Goal: Task Accomplishment & Management: Use online tool/utility

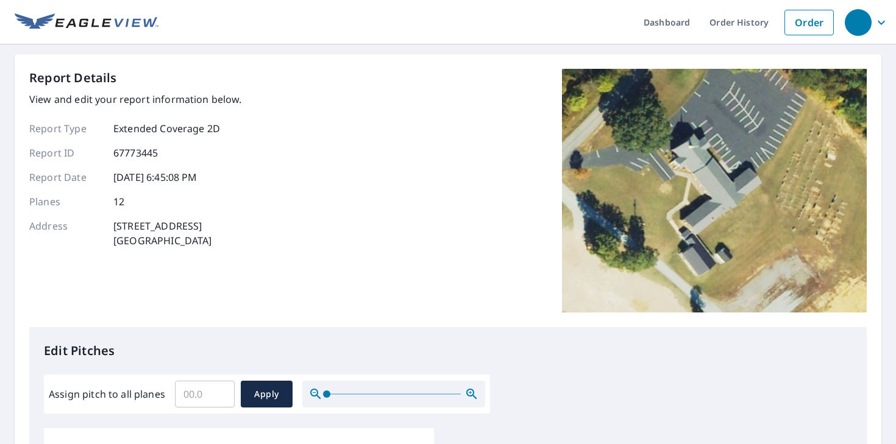
click at [193, 394] on input "Assign pitch to all planes" at bounding box center [205, 394] width 60 height 34
type input "7"
click at [266, 393] on span "Apply" at bounding box center [267, 394] width 32 height 15
type input "7"
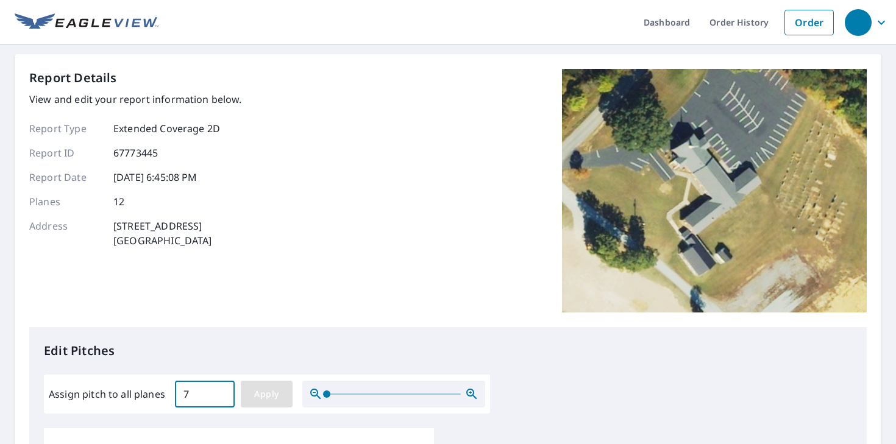
type input "7"
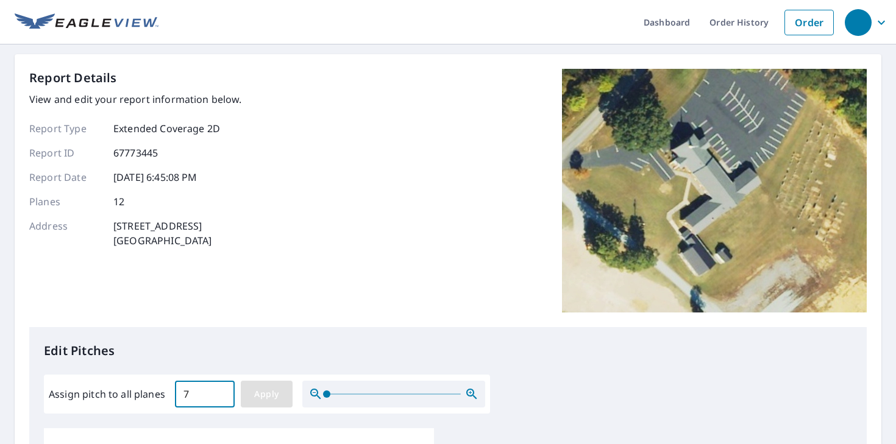
type input "7"
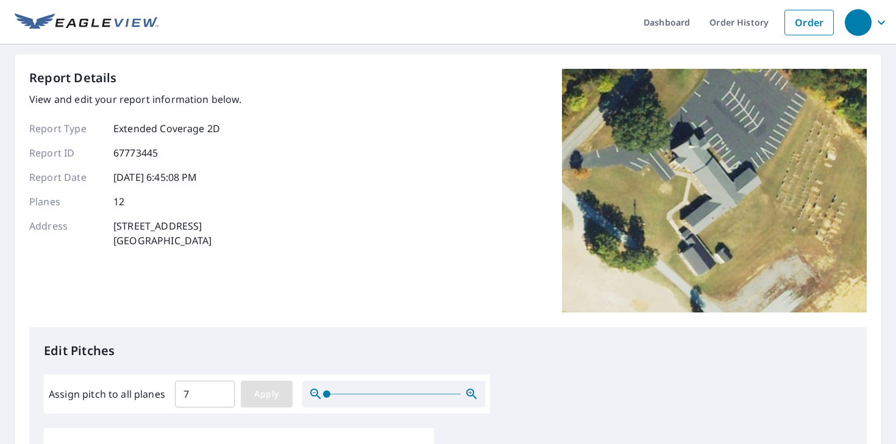
click at [268, 392] on span "Apply" at bounding box center [267, 394] width 32 height 15
click at [192, 395] on input "7" at bounding box center [205, 394] width 60 height 34
click at [221, 398] on input "6.9" at bounding box center [205, 394] width 60 height 34
click at [219, 397] on input "6.8" at bounding box center [205, 394] width 60 height 34
click at [219, 397] on input "6.7" at bounding box center [205, 394] width 60 height 34
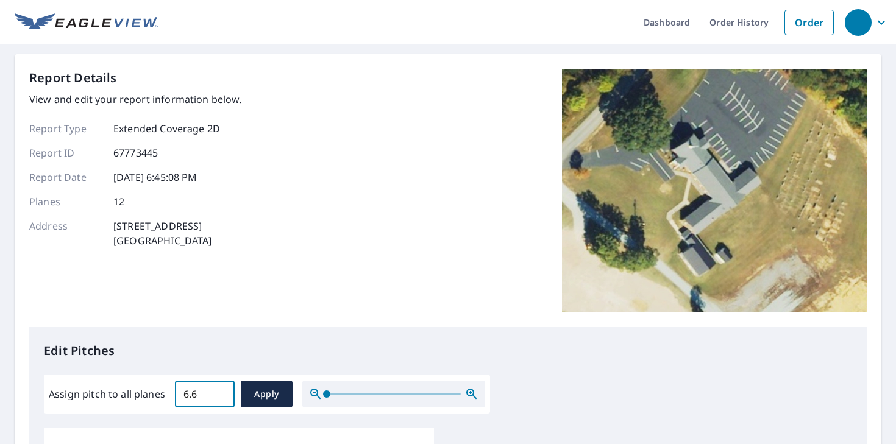
click at [219, 397] on input "6.6" at bounding box center [205, 394] width 60 height 34
click at [219, 397] on input "6.5" at bounding box center [205, 394] width 60 height 34
click at [219, 391] on input "6.6" at bounding box center [205, 394] width 60 height 34
click at [219, 391] on input "6.7" at bounding box center [205, 394] width 60 height 34
click at [219, 391] on input "6.8" at bounding box center [205, 394] width 60 height 34
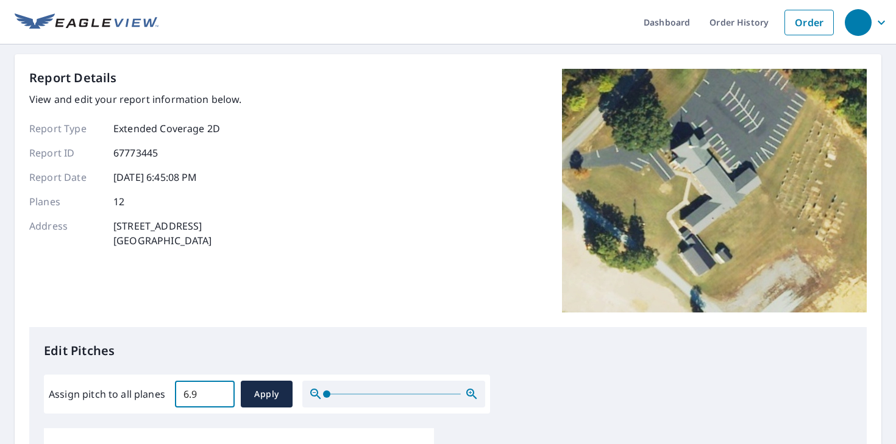
click at [219, 391] on input "6.9" at bounding box center [205, 394] width 60 height 34
click at [219, 391] on input "7" at bounding box center [205, 394] width 60 height 34
click at [219, 391] on input "7.1" at bounding box center [205, 394] width 60 height 34
click at [219, 391] on input "7.2" at bounding box center [205, 394] width 60 height 34
click at [219, 391] on input "7.3" at bounding box center [205, 394] width 60 height 34
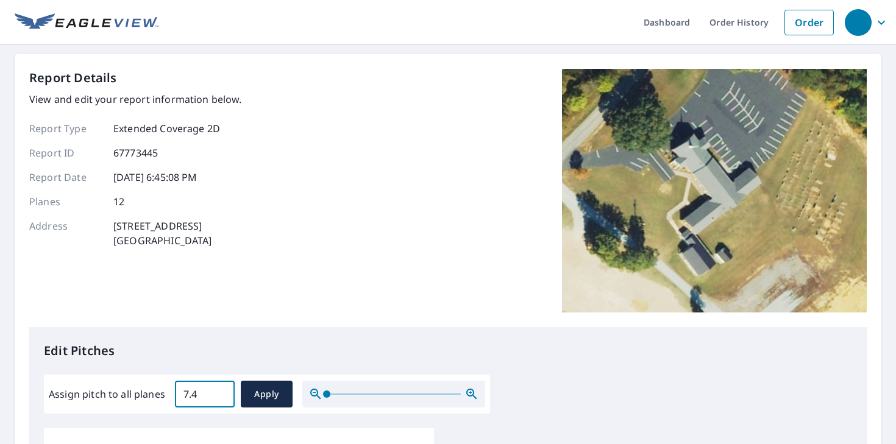
click at [219, 391] on input "7.4" at bounding box center [205, 394] width 60 height 34
type input "7.5"
click at [219, 391] on input "7.5" at bounding box center [205, 394] width 60 height 34
click at [259, 396] on span "Apply" at bounding box center [267, 394] width 32 height 15
type input "7.5"
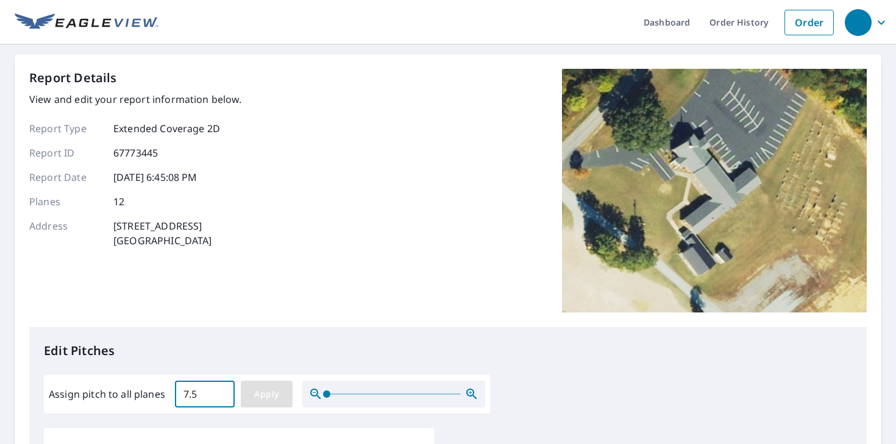
type input "7.5"
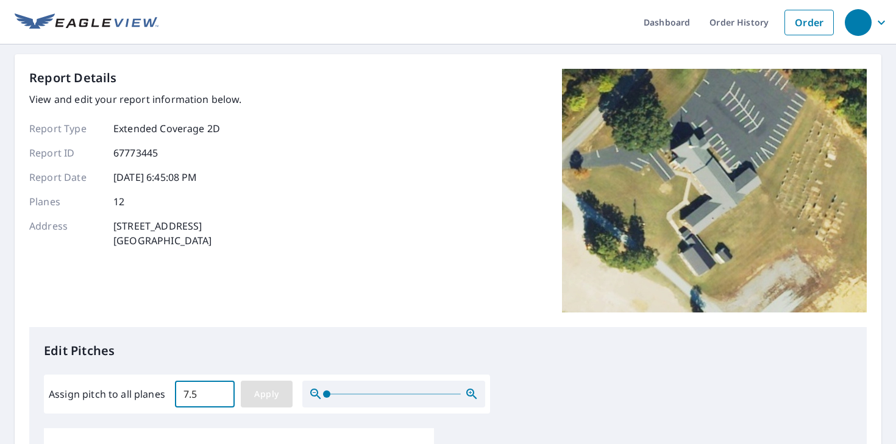
type input "7.5"
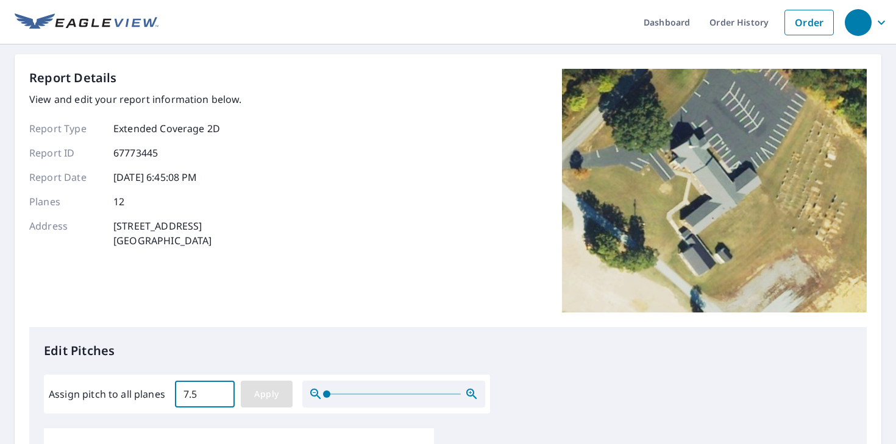
type input "7.5"
drag, startPoint x: 326, startPoint y: 394, endPoint x: 315, endPoint y: 394, distance: 11.0
click at [323, 395] on span at bounding box center [326, 394] width 7 height 7
drag, startPoint x: 543, startPoint y: 399, endPoint x: 564, endPoint y: 390, distance: 23.2
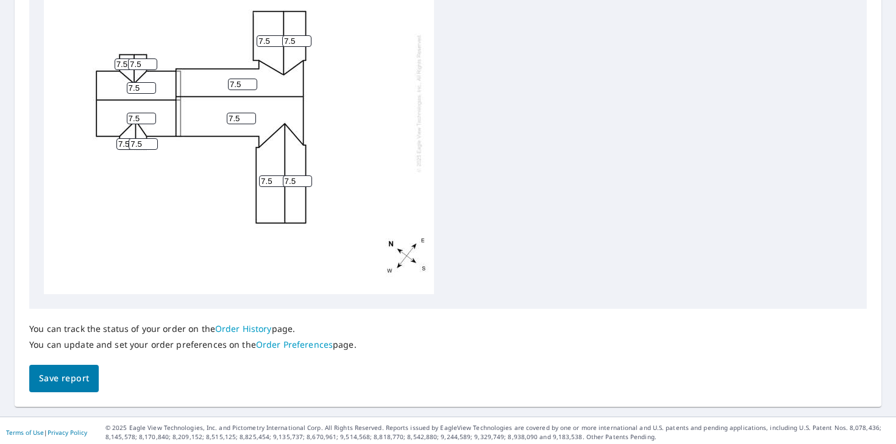
scroll to position [520, 0]
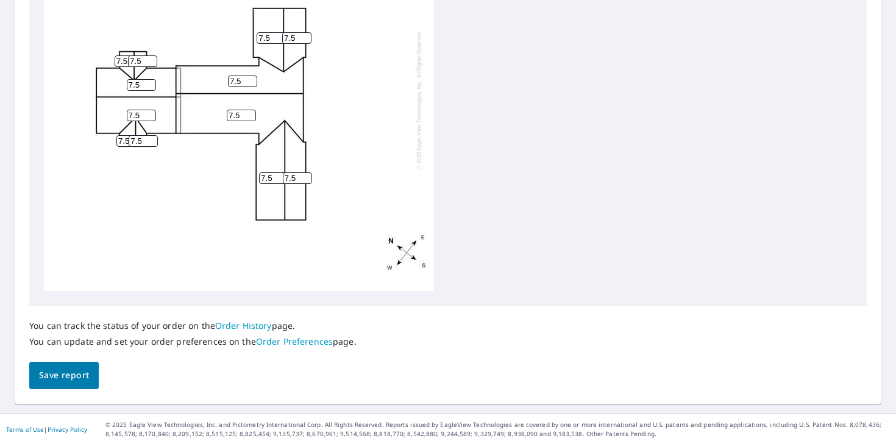
click at [63, 376] on span "Save report" at bounding box center [64, 375] width 50 height 15
click at [521, 219] on div "7.5 7.5 7.5 7.5 7.5 7.5 7.5 7.5 7.5 7.5 7.5 7.5" at bounding box center [448, 100] width 808 height 383
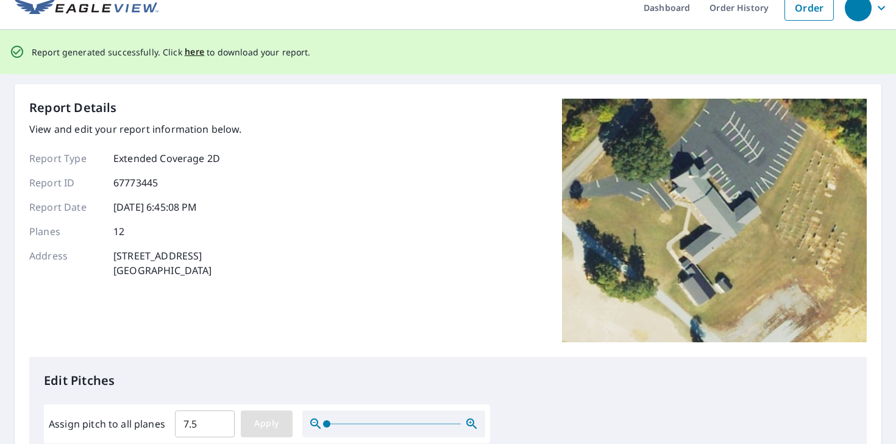
scroll to position [0, 0]
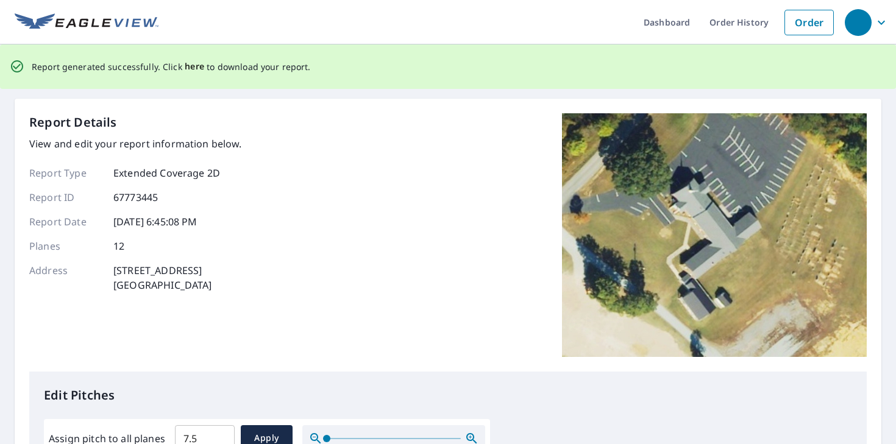
click at [190, 63] on span "here" at bounding box center [195, 66] width 20 height 15
